Goal: Task Accomplishment & Management: Manage account settings

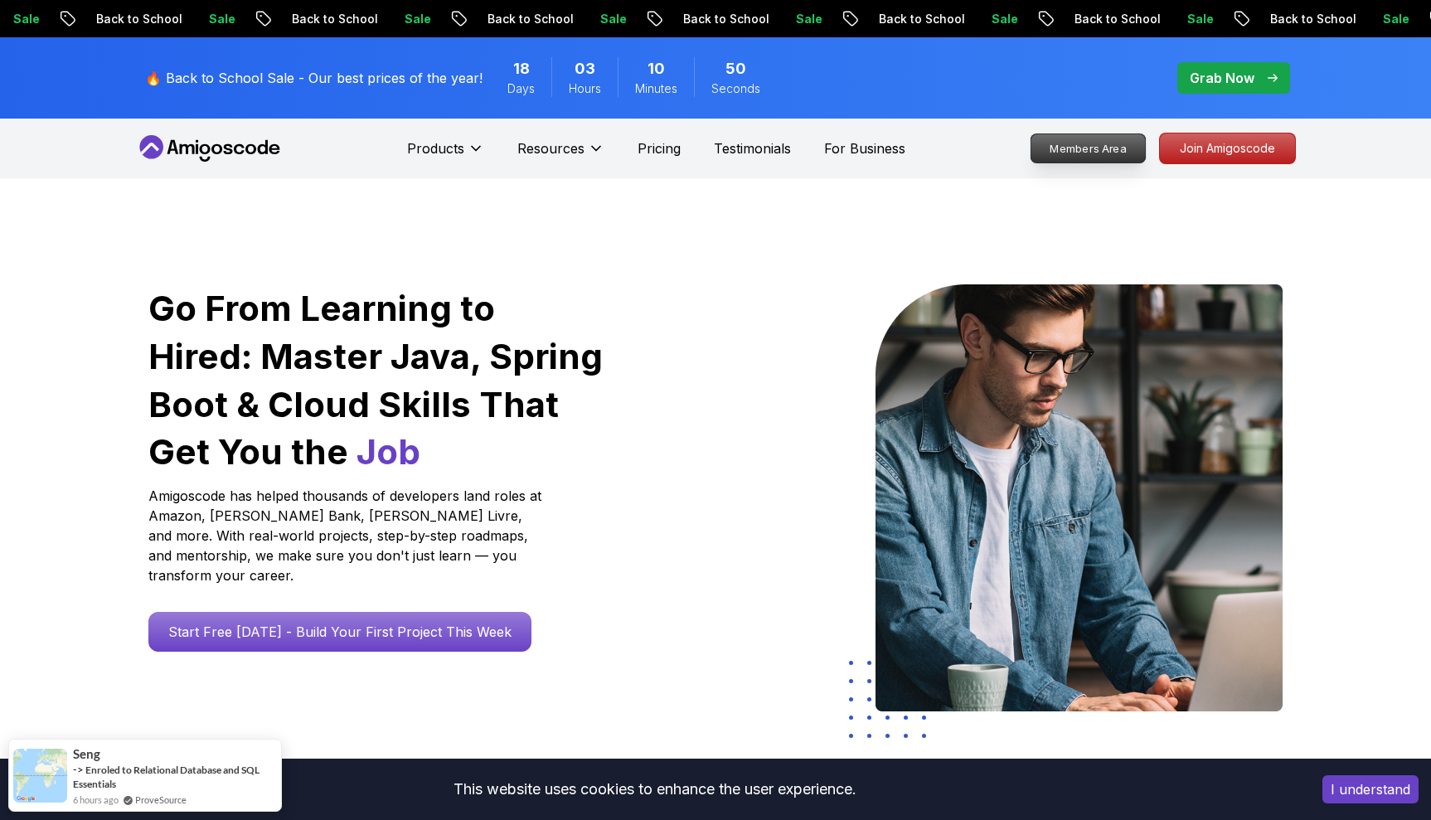
click at [1074, 152] on p "Members Area" at bounding box center [1089, 148] width 114 height 28
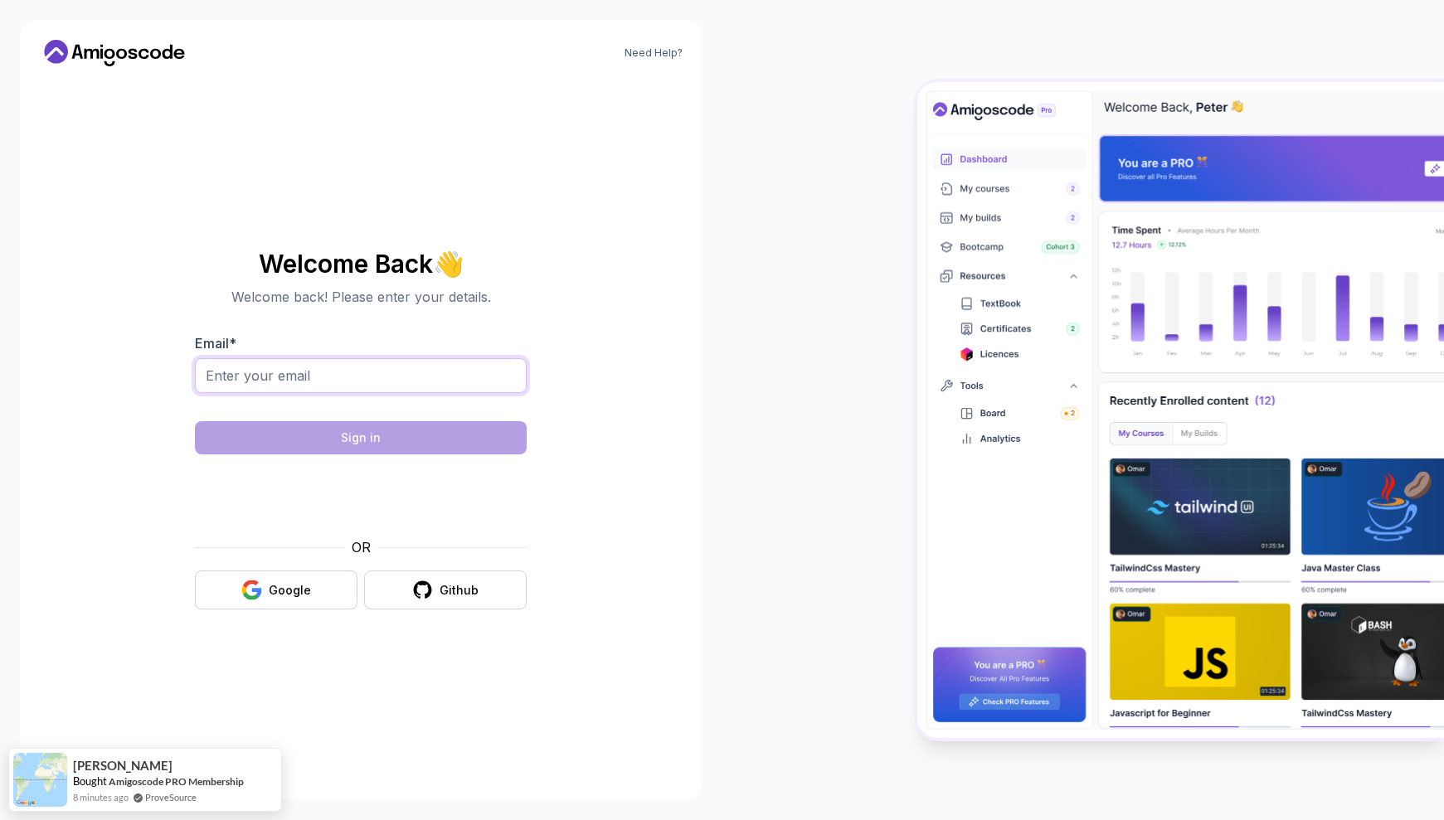
click at [310, 371] on input "Email *" at bounding box center [361, 375] width 332 height 35
type input "[EMAIL_ADDRESS][DOMAIN_NAME]"
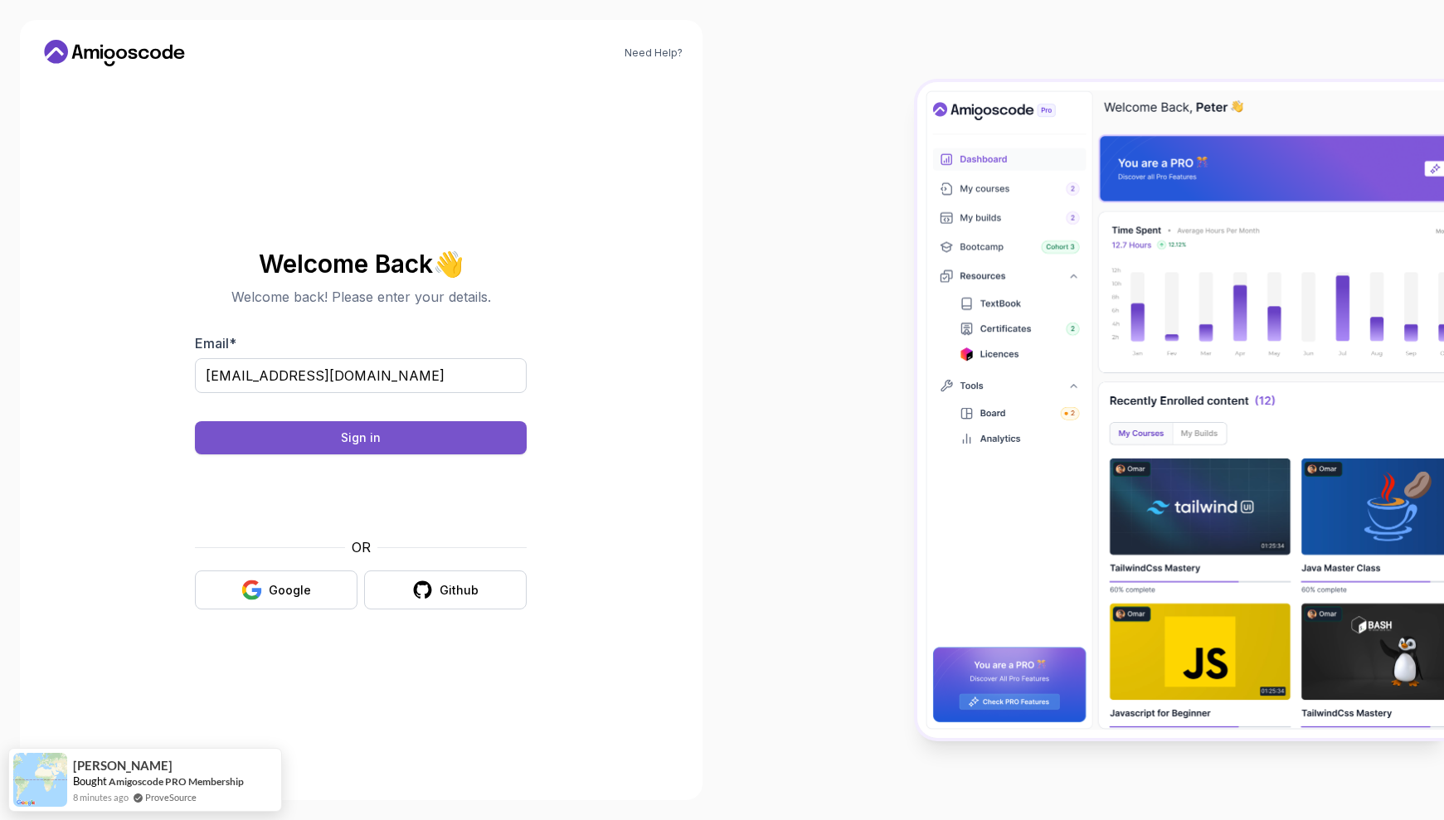
click at [401, 432] on button "Sign in" at bounding box center [361, 437] width 332 height 33
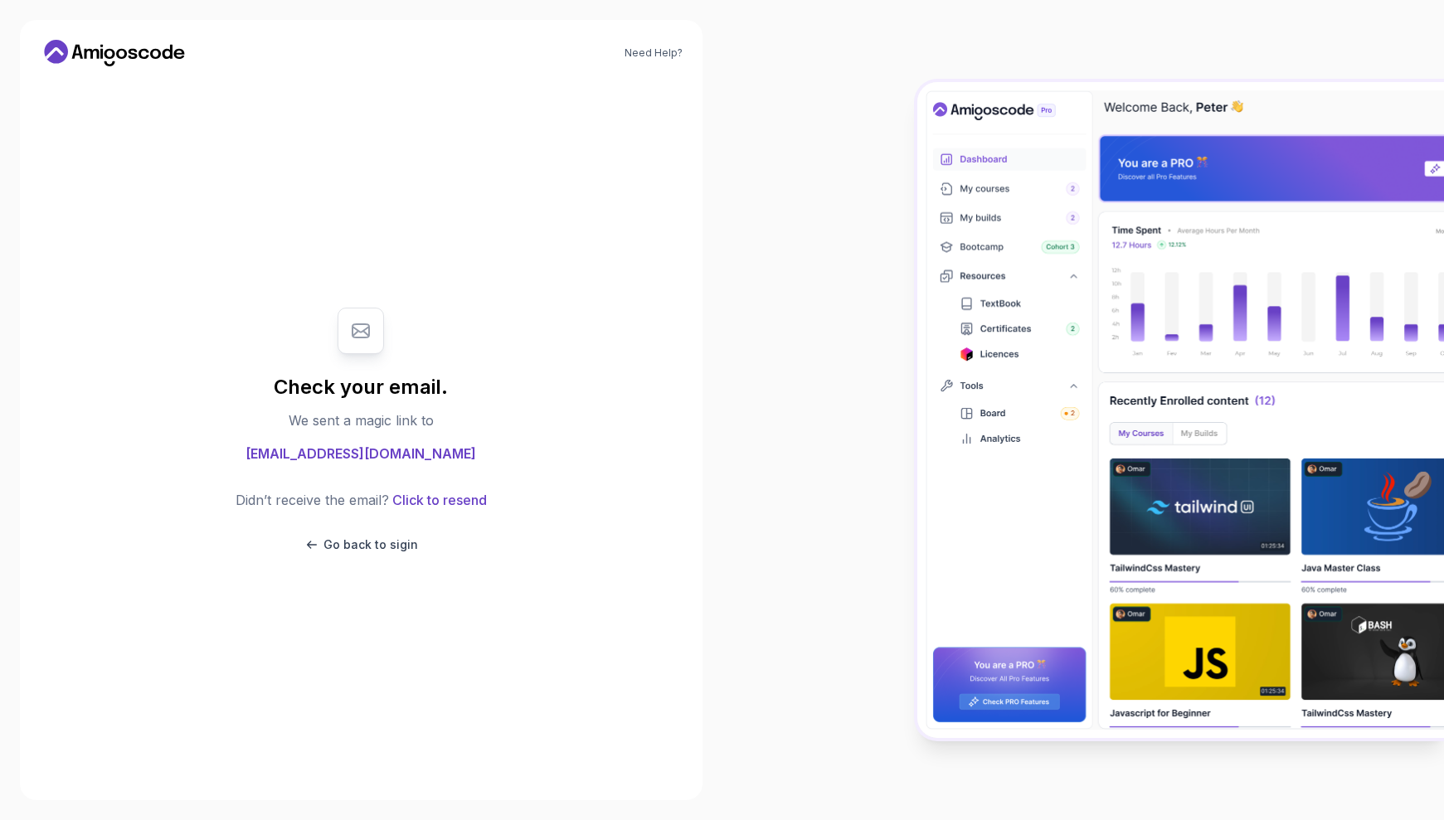
click at [955, 273] on body "Need Help? Check your email. We sent a magic link to [EMAIL_ADDRESS][DOMAIN_NAM…" at bounding box center [722, 410] width 1444 height 820
click at [384, 712] on div "Check your email. We sent a magic link to [EMAIL_ADDRESS][DOMAIN_NAME] Didn’t r…" at bounding box center [360, 430] width 557 height 701
click at [109, 55] on icon at bounding box center [114, 53] width 149 height 27
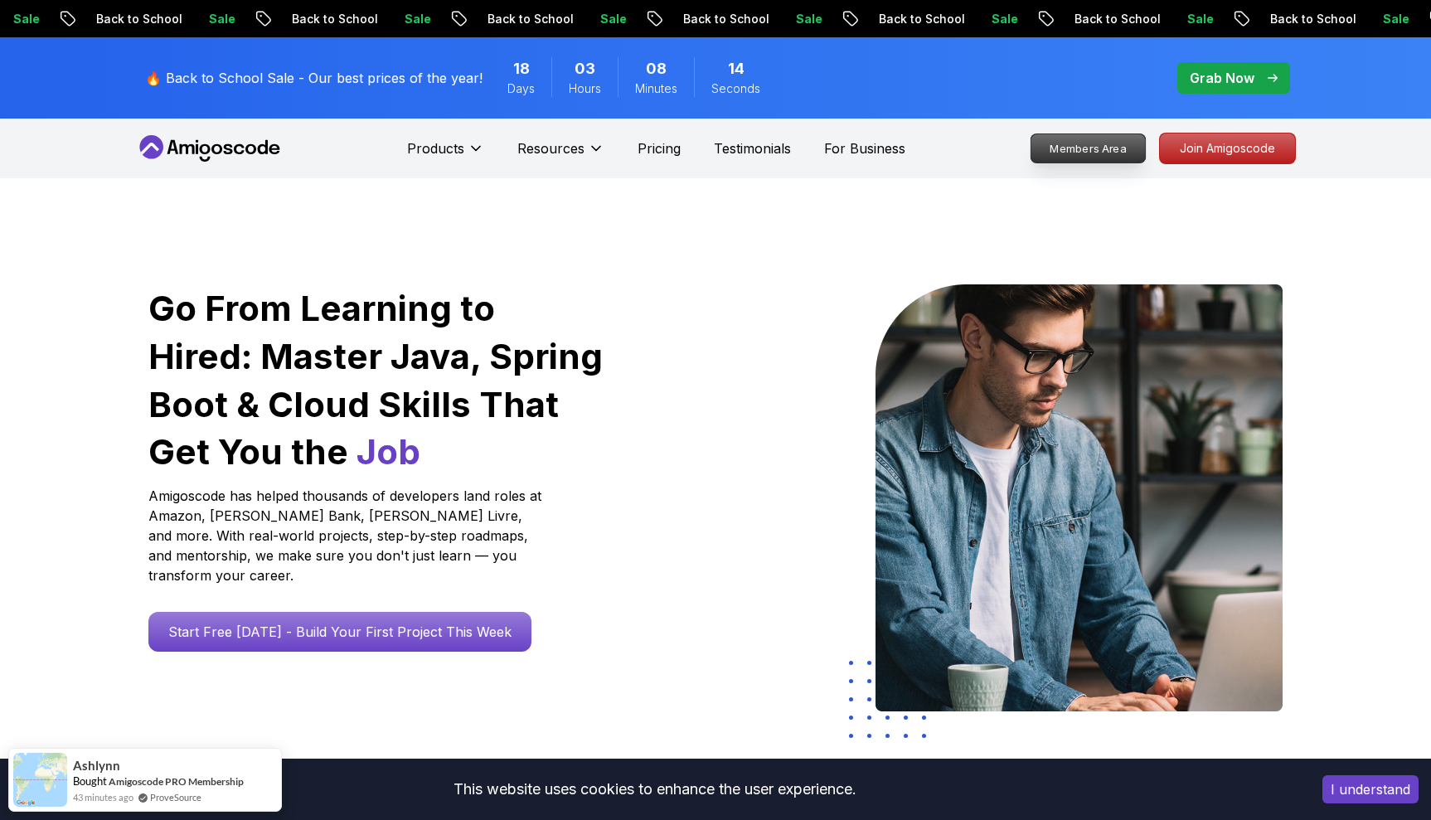
click at [1076, 147] on p "Members Area" at bounding box center [1089, 148] width 114 height 28
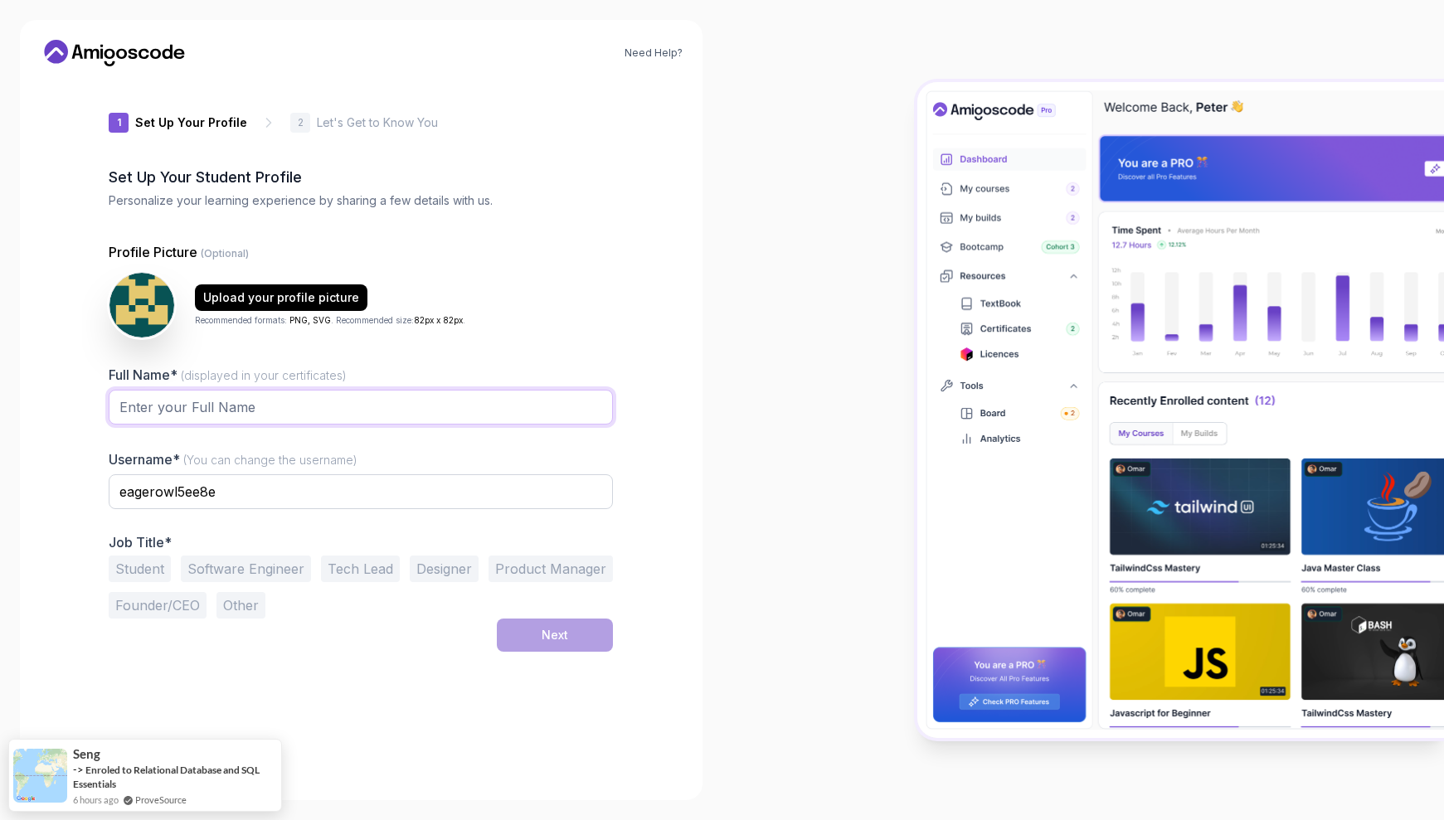
click at [207, 410] on input "Full Name* (displayed in your certificates)" at bounding box center [361, 407] width 504 height 35
type input "BENAZZOUZ"
click at [192, 495] on input "eagerowl5ee8e" at bounding box center [361, 491] width 504 height 35
click at [231, 570] on button "Software Engineer" at bounding box center [246, 569] width 130 height 27
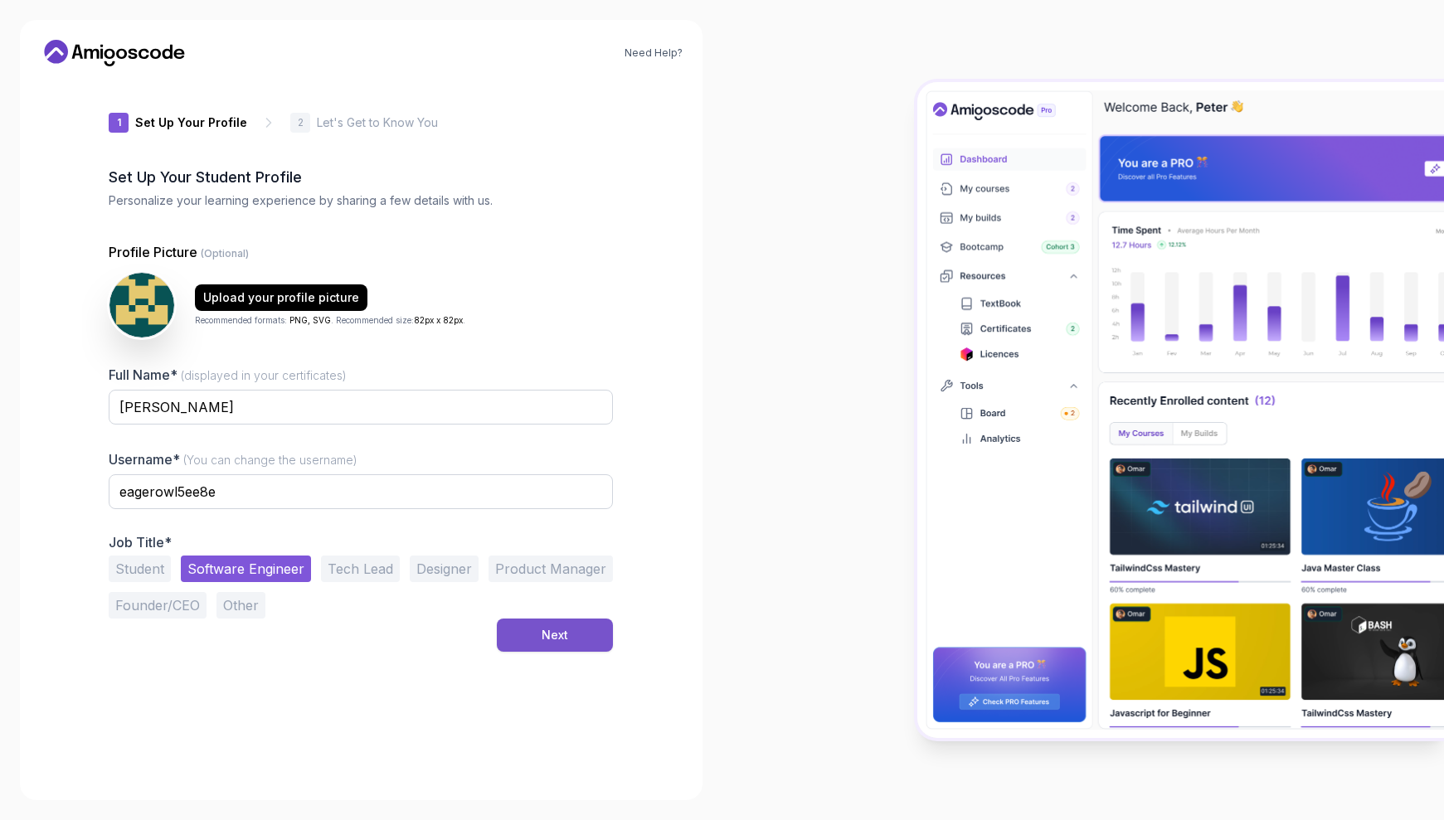
click at [588, 650] on button "Next" at bounding box center [555, 635] width 116 height 33
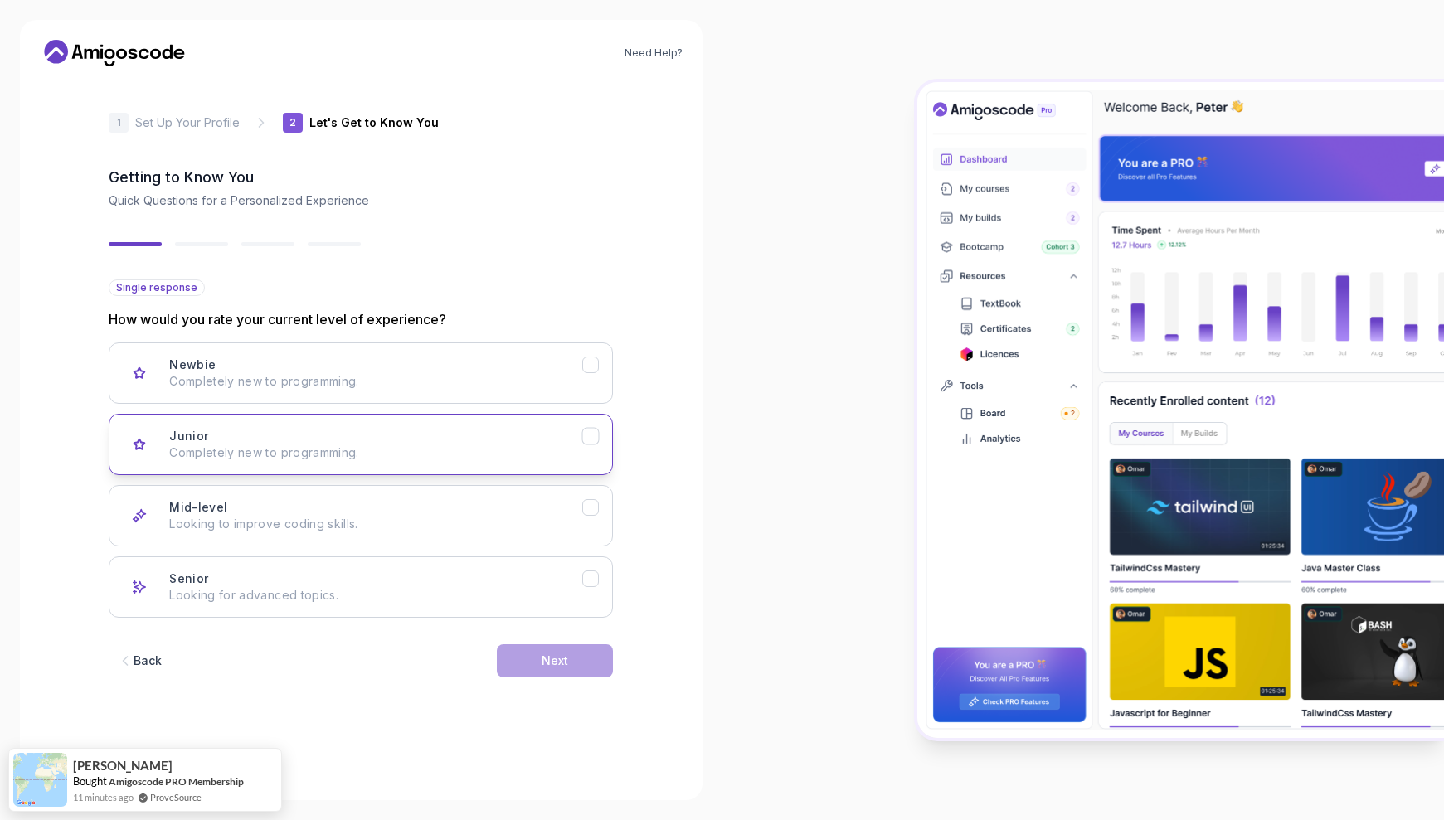
click at [595, 443] on icon "Junior" at bounding box center [591, 437] width 16 height 16
click at [572, 656] on button "Next" at bounding box center [555, 660] width 116 height 33
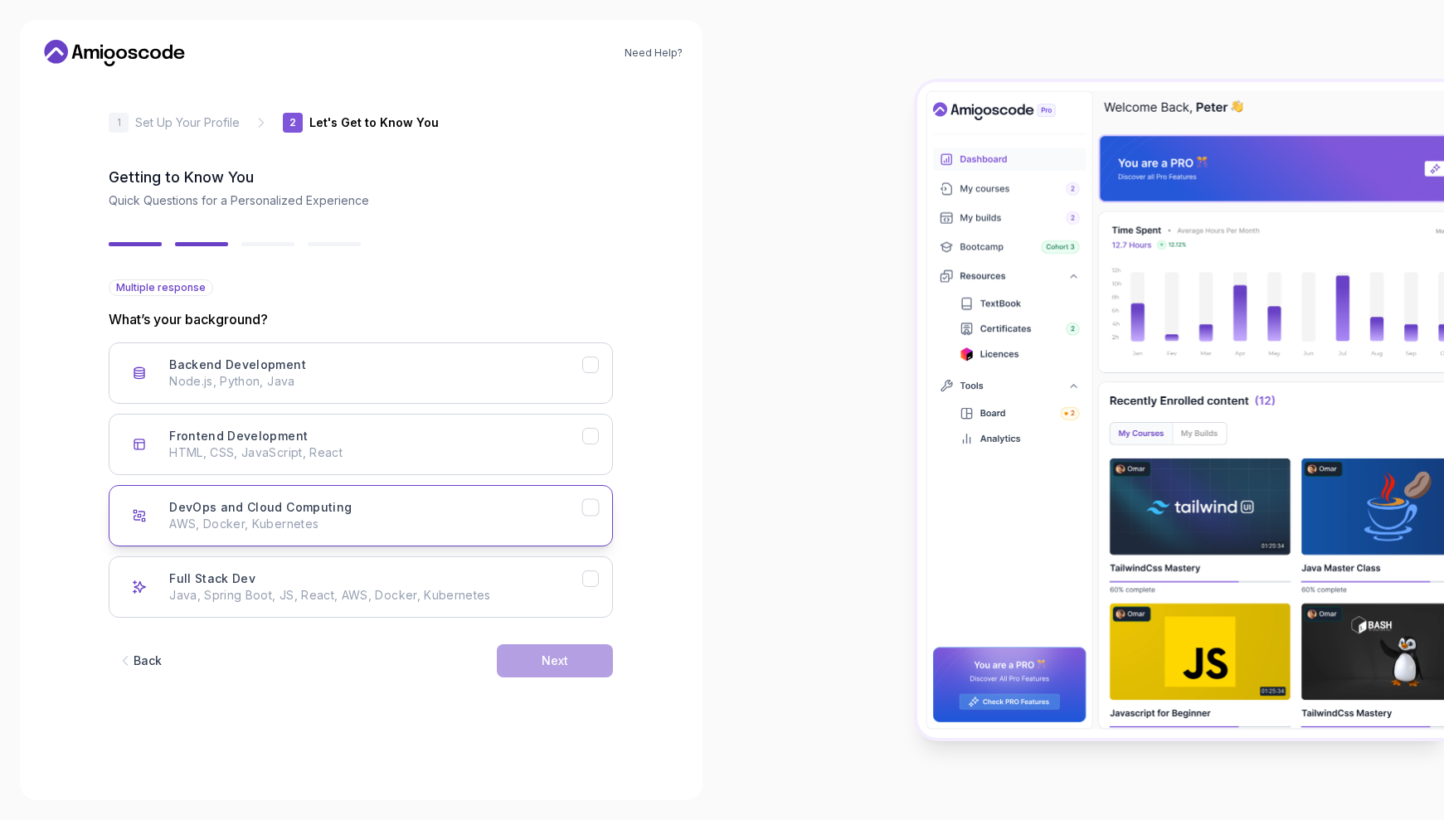
click at [591, 503] on icon "DevOps and Cloud Computing" at bounding box center [591, 508] width 16 height 16
click at [588, 659] on button "Next" at bounding box center [555, 660] width 116 height 33
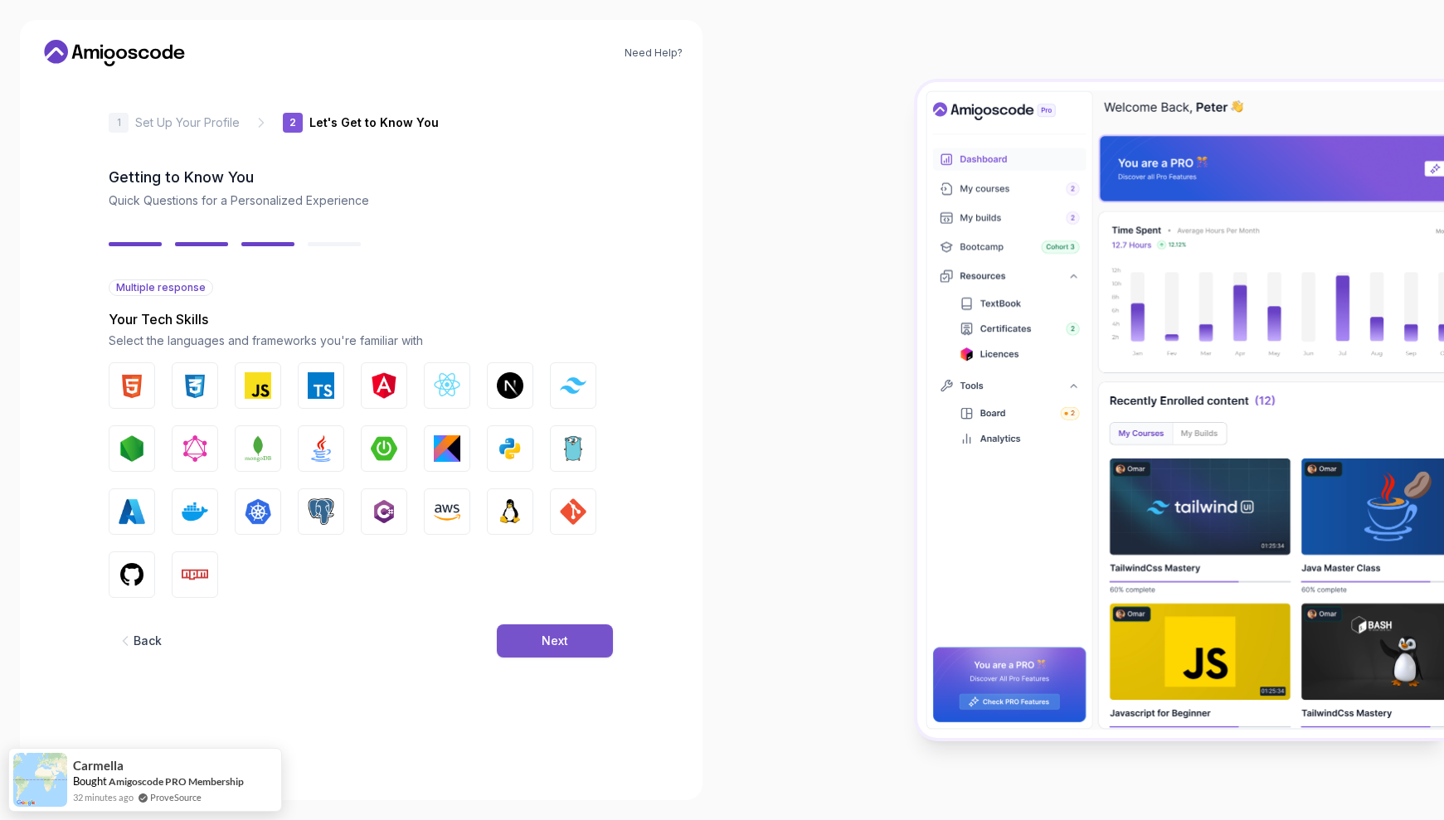
click at [586, 648] on button "Next" at bounding box center [555, 641] width 116 height 33
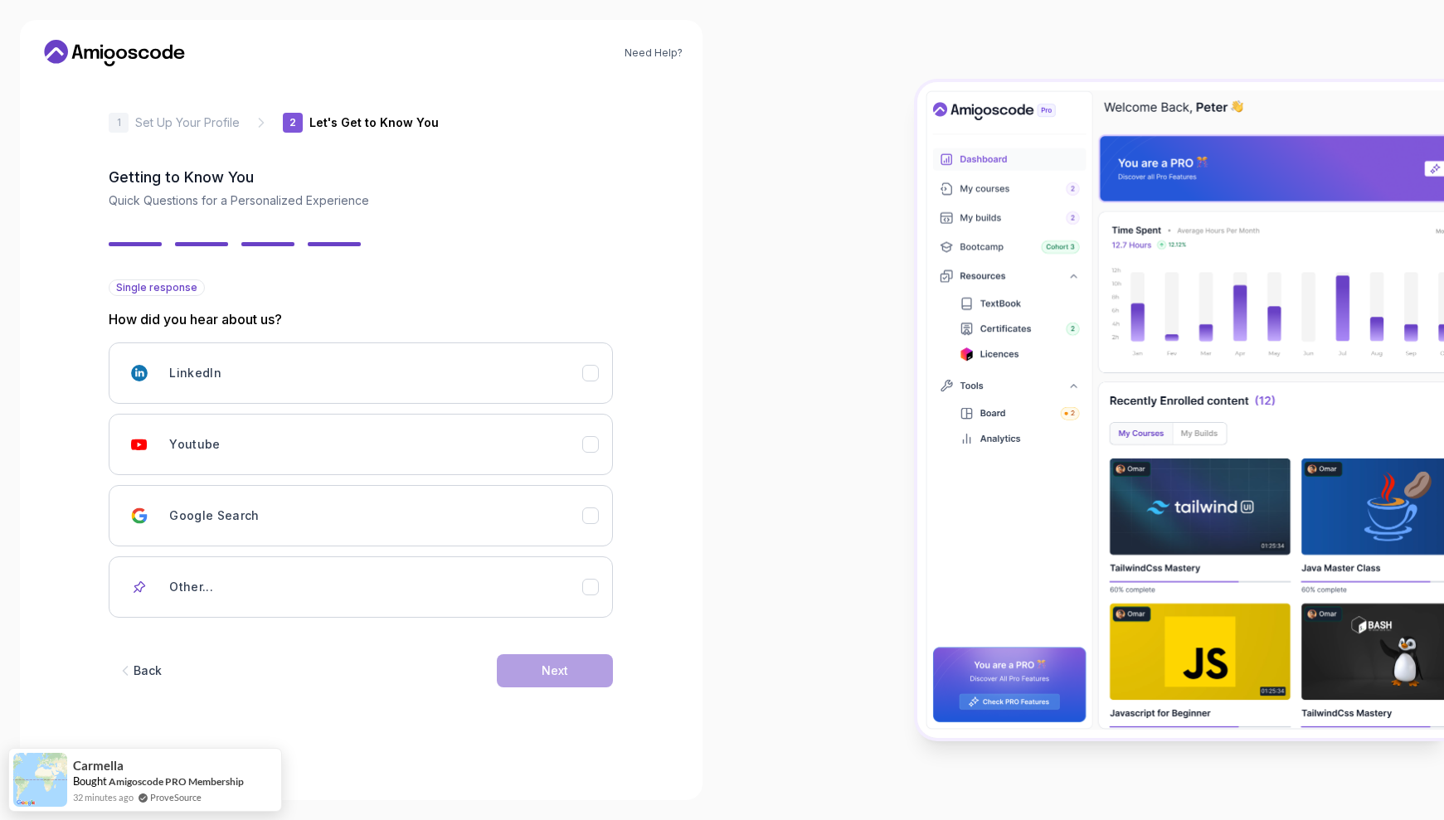
click at [586, 648] on div "Back Next" at bounding box center [361, 671] width 504 height 86
click at [602, 584] on button "Other..." at bounding box center [361, 587] width 504 height 61
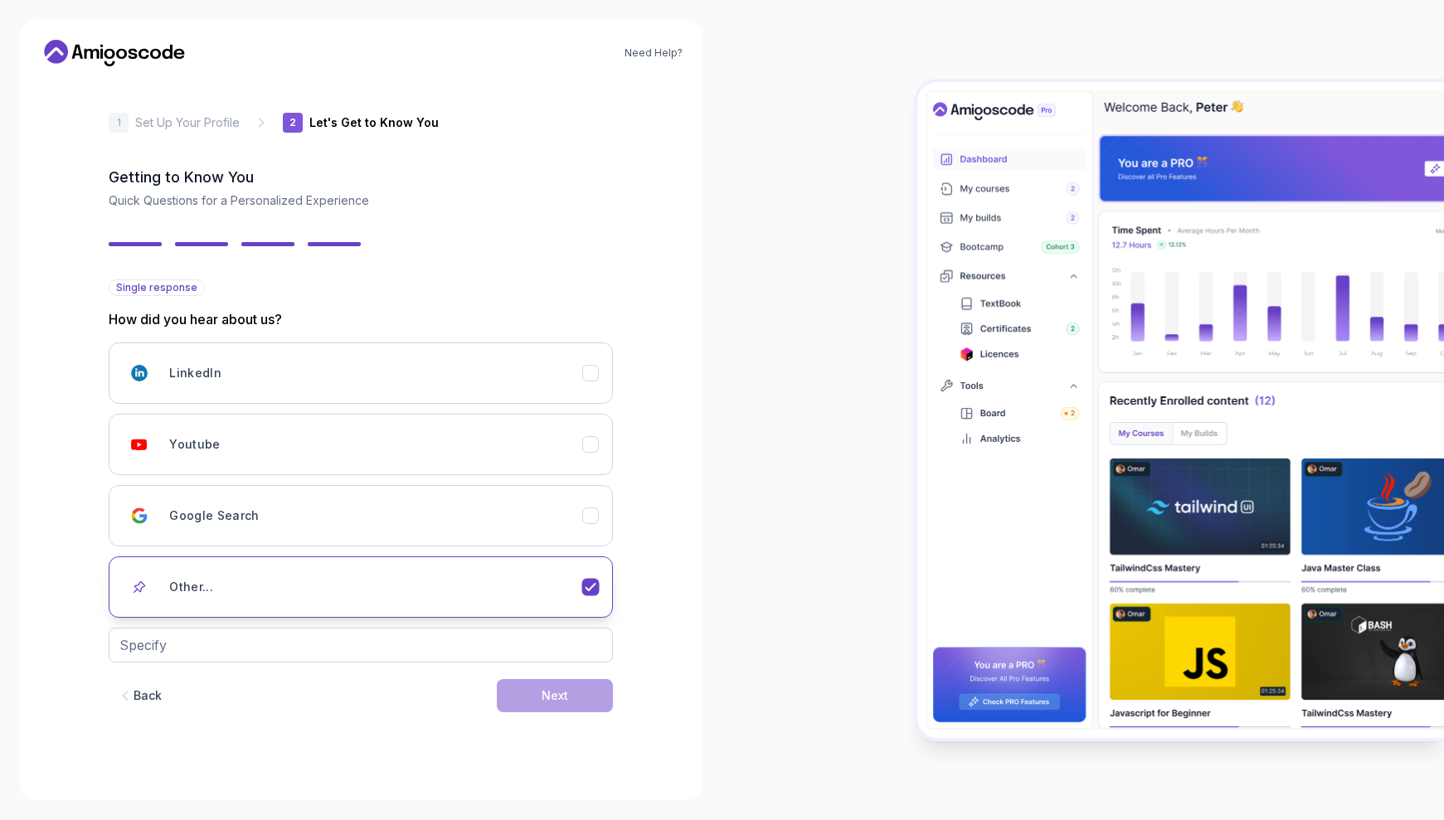
click at [602, 584] on button "Other..." at bounding box center [361, 587] width 504 height 61
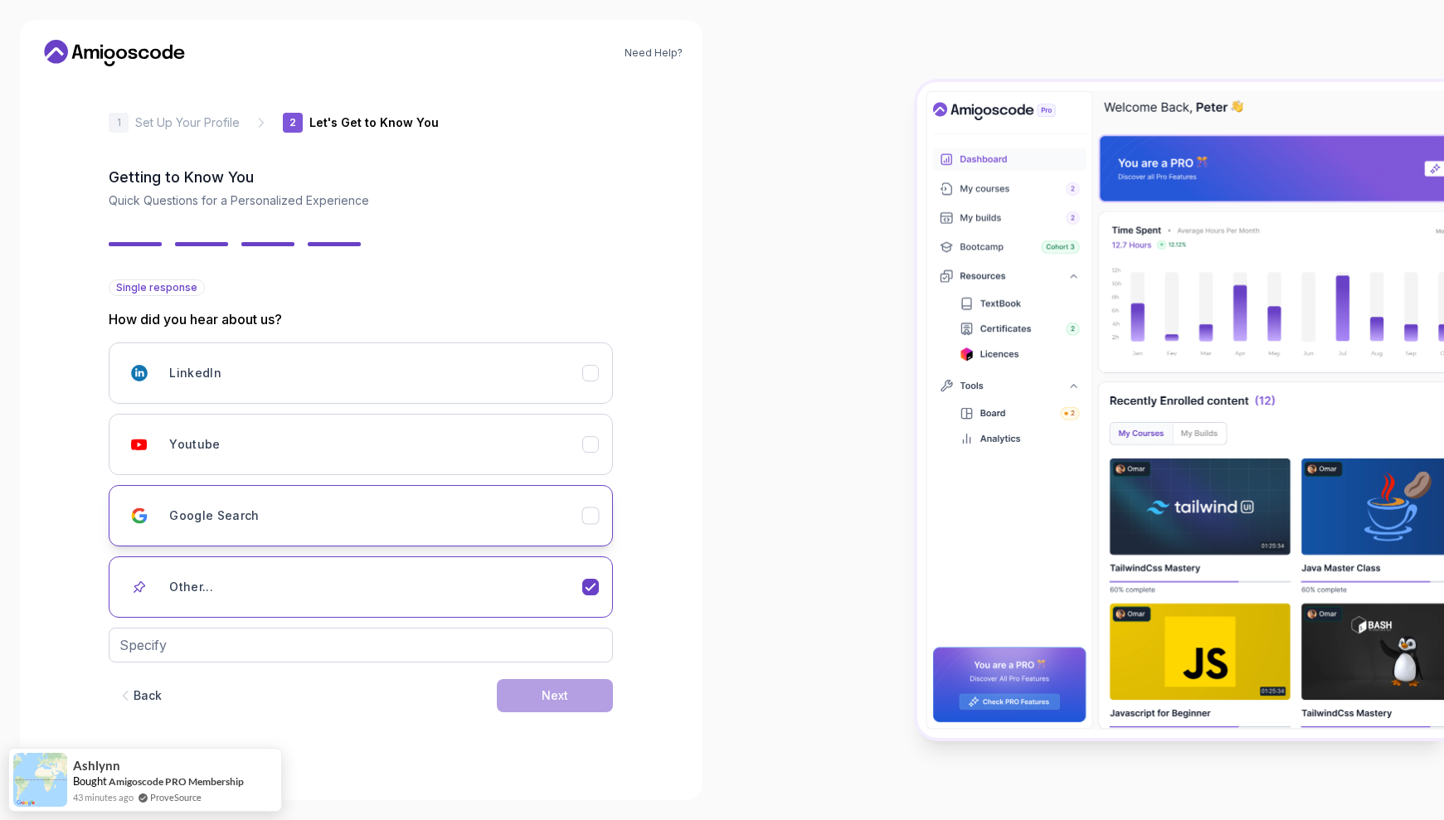
click at [589, 522] on icon "Google Search" at bounding box center [591, 516] width 16 height 16
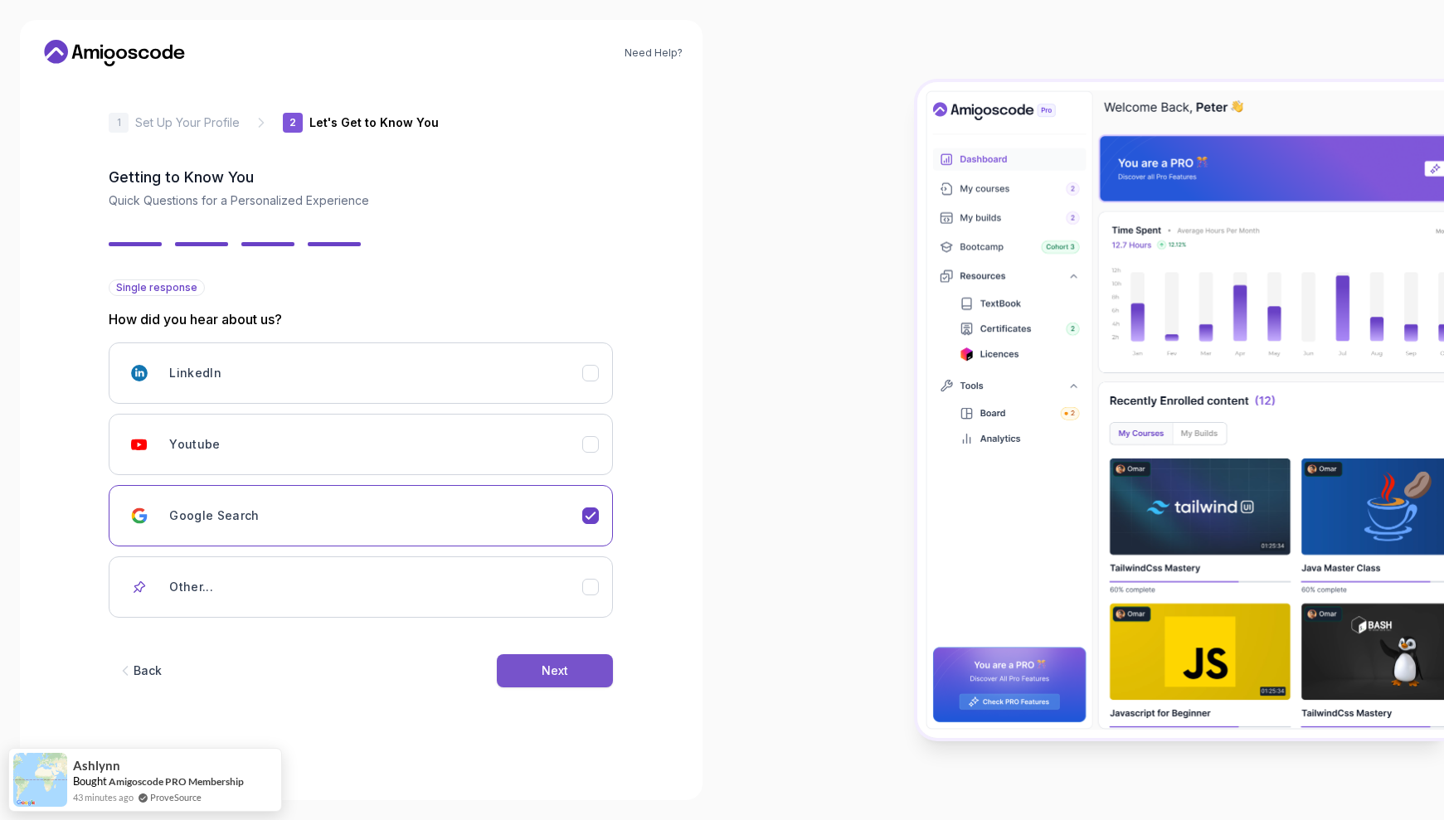
click at [581, 678] on button "Next" at bounding box center [555, 670] width 116 height 33
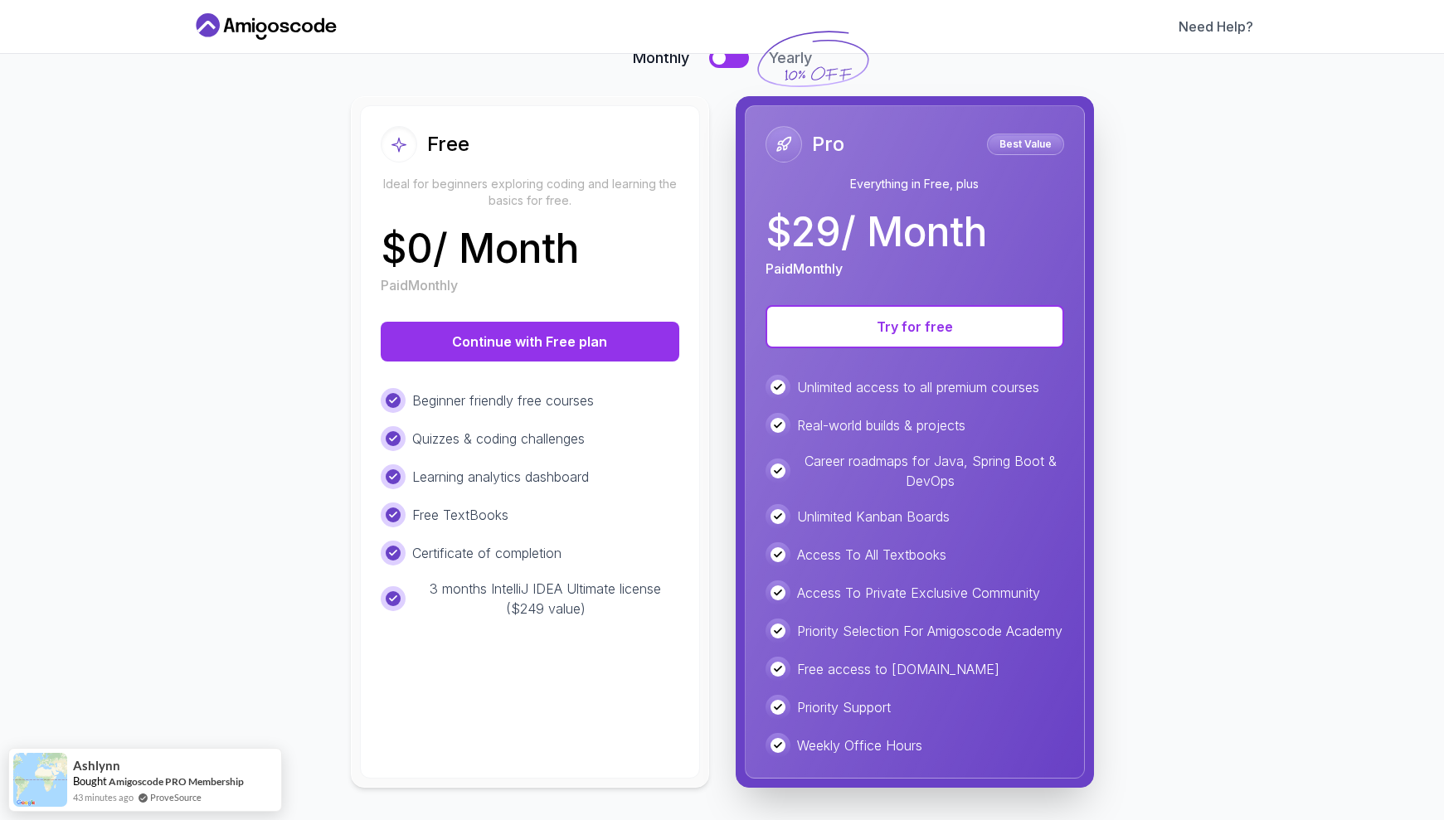
scroll to position [159, 0]
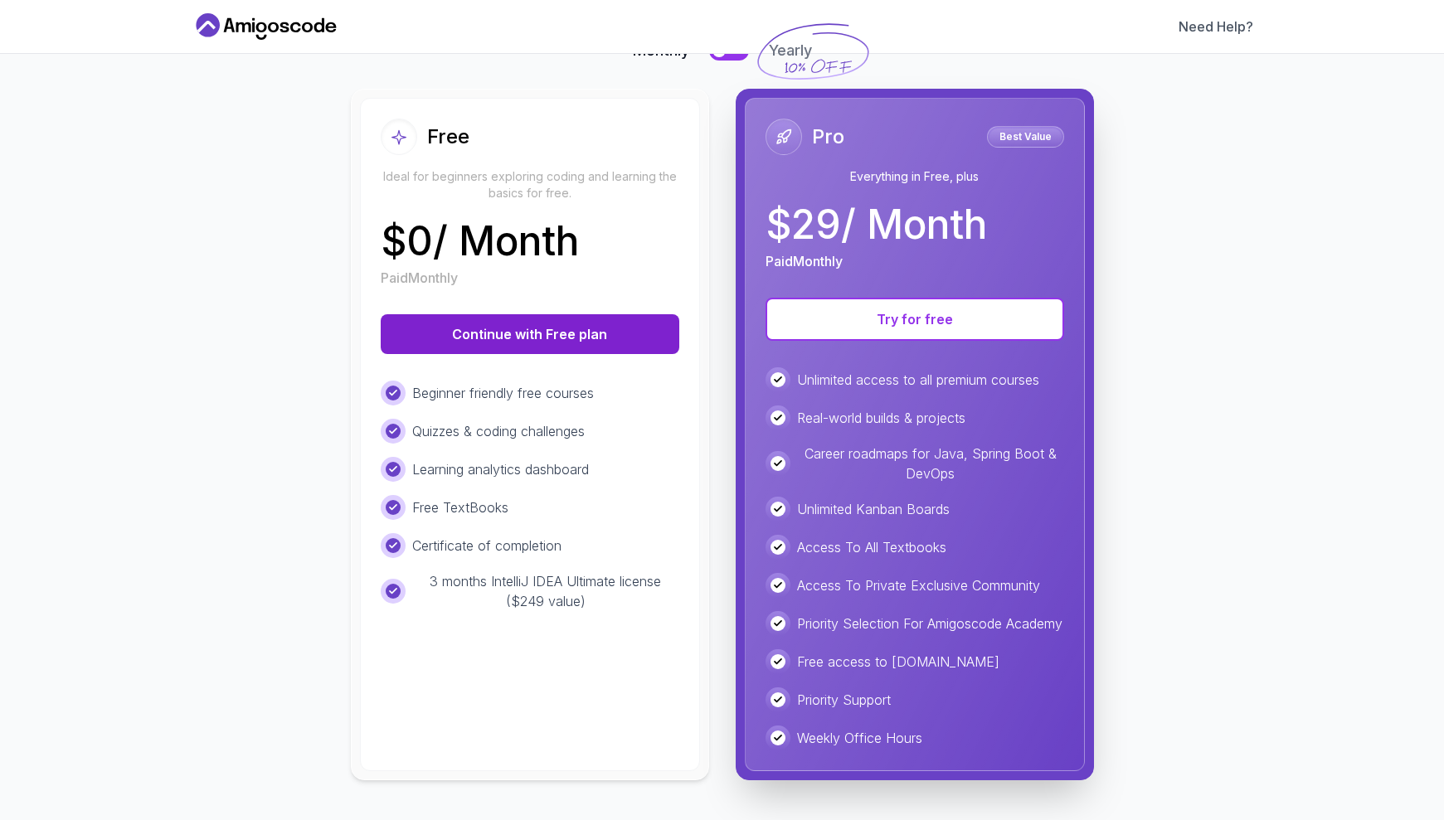
click at [525, 314] on button "Continue with Free plan" at bounding box center [530, 334] width 299 height 40
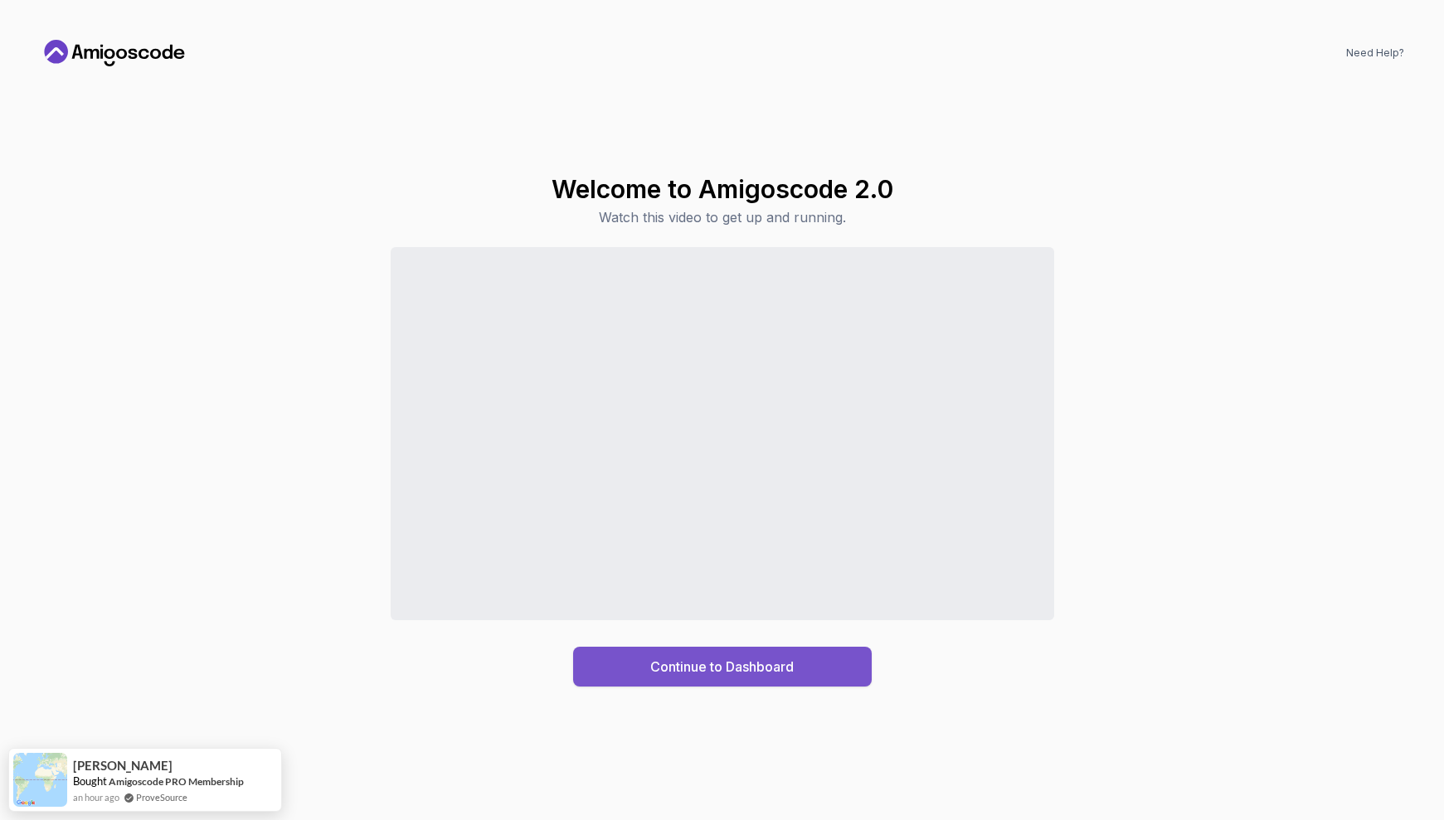
click at [698, 663] on div "Continue to Dashboard" at bounding box center [721, 667] width 143 height 20
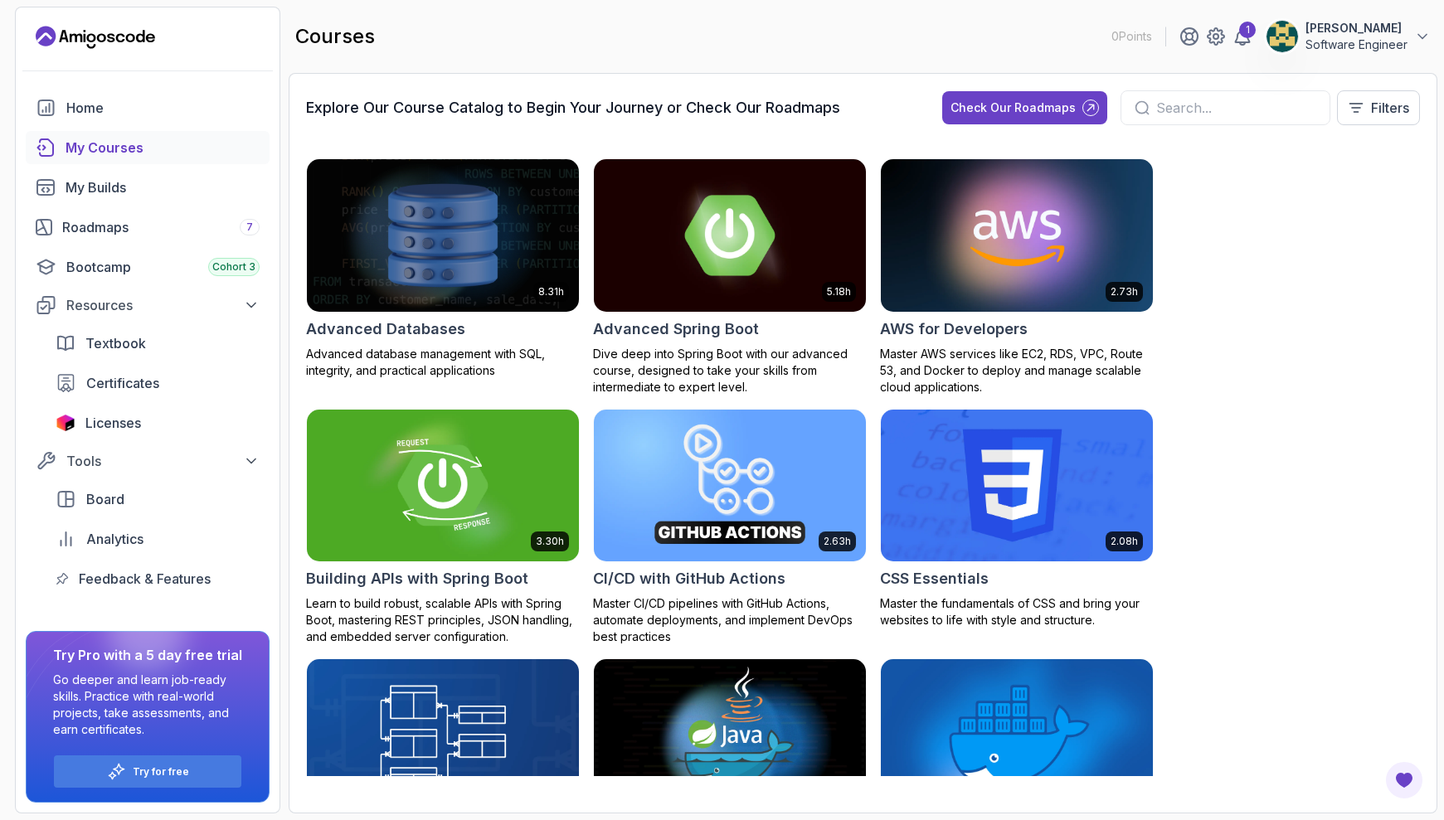
click at [1204, 103] on input "text" at bounding box center [1236, 108] width 160 height 20
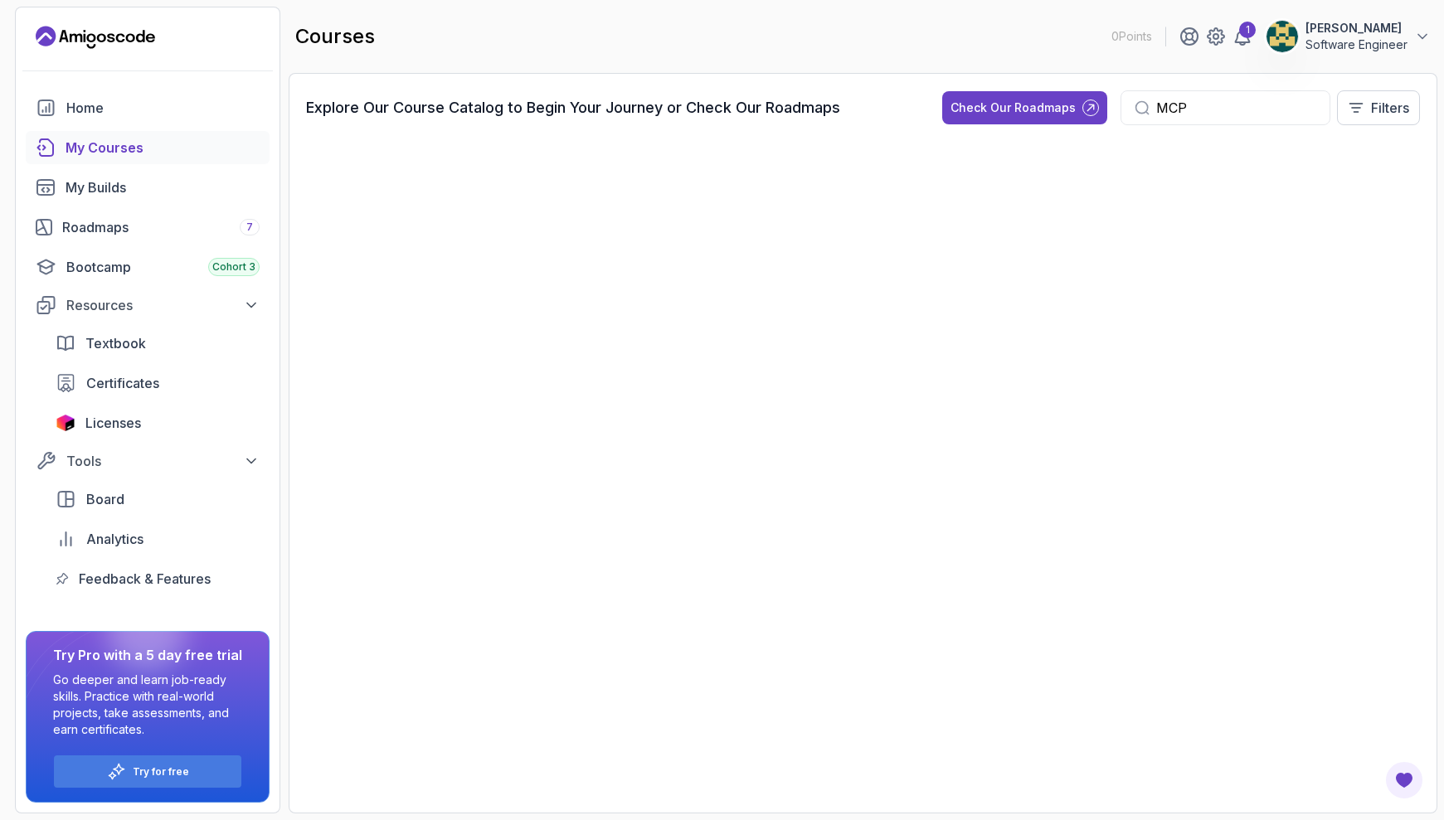
click at [1226, 103] on input "MCP" at bounding box center [1236, 108] width 160 height 20
drag, startPoint x: 1224, startPoint y: 103, endPoint x: 1131, endPoint y: 97, distance: 93.1
click at [1131, 104] on div "MCP" at bounding box center [1225, 107] width 210 height 35
type input "A"
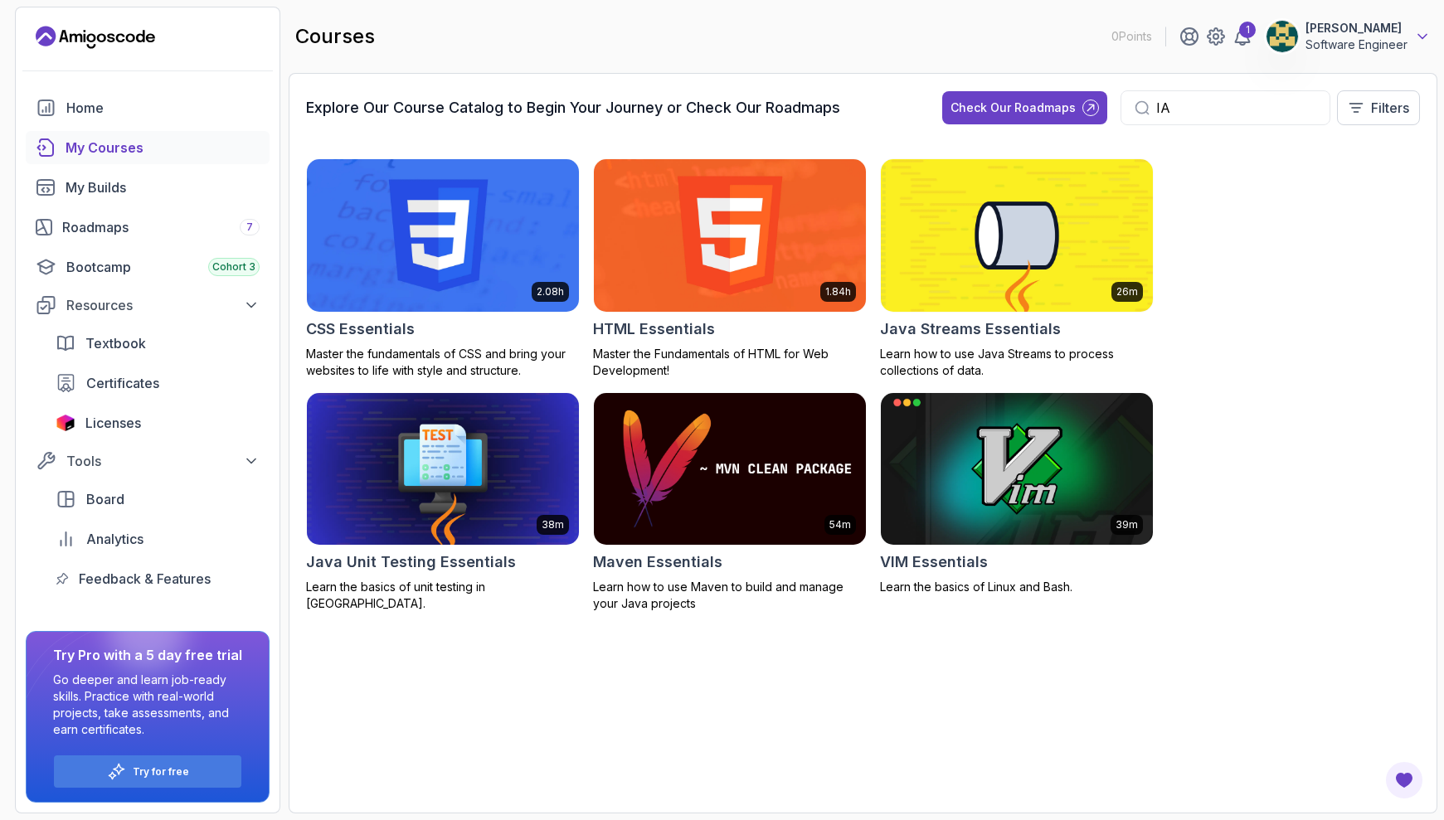
type input "IA"
click at [1424, 34] on icon at bounding box center [1422, 36] width 17 height 17
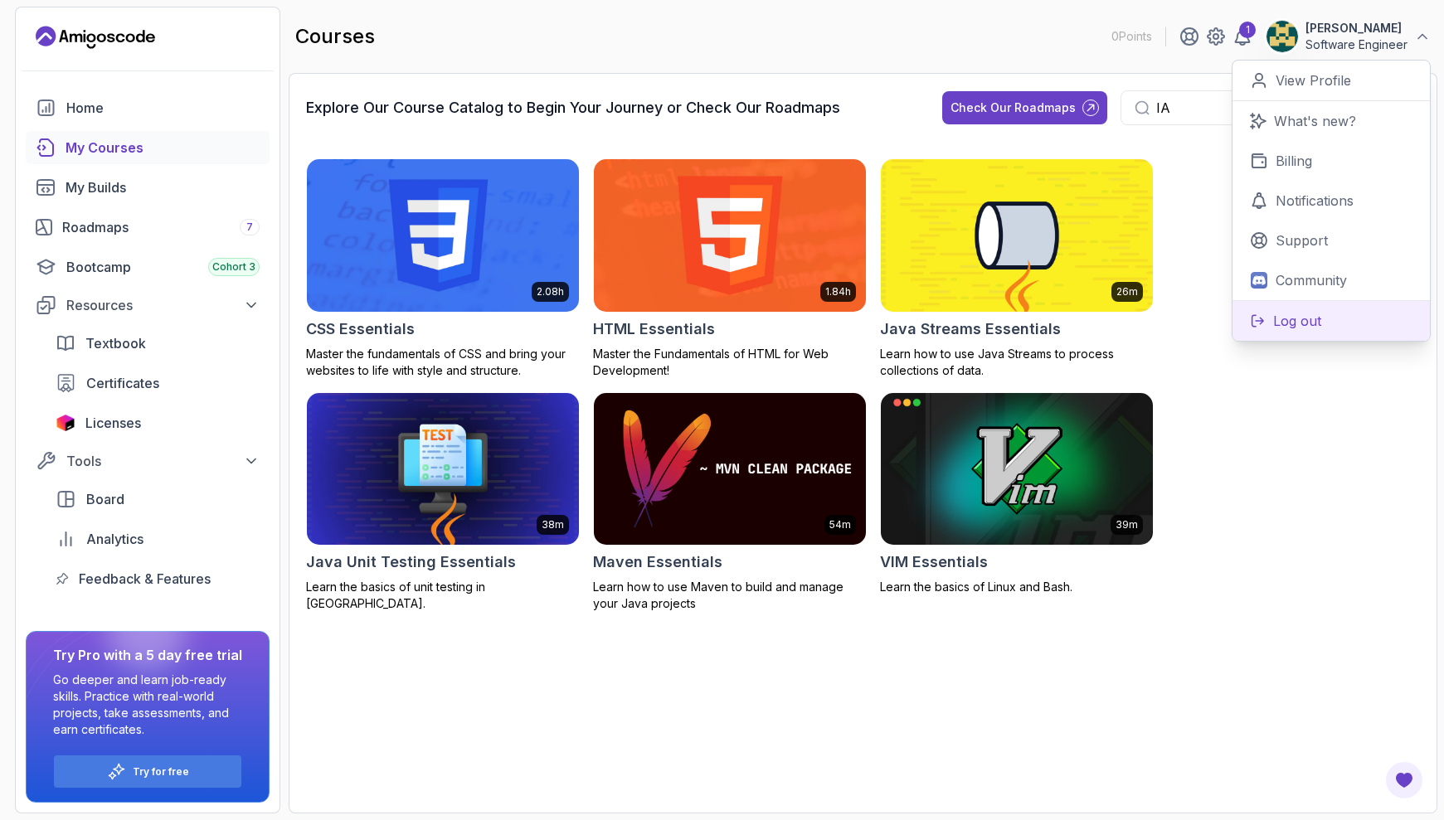
click at [1305, 328] on p "Log out" at bounding box center [1297, 321] width 48 height 20
